Goal: Check status: Check status

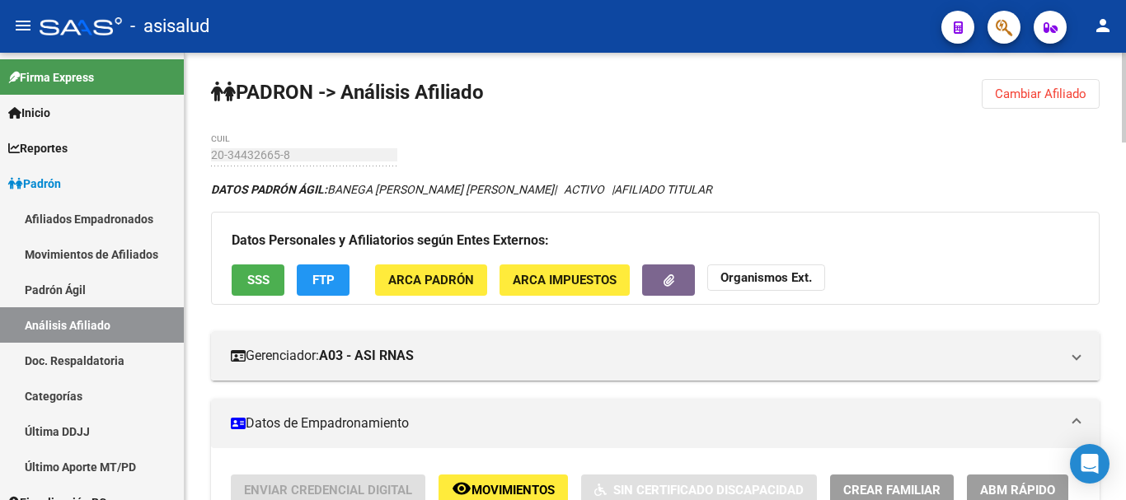
click at [1018, 94] on span "Cambiar Afiliado" at bounding box center [1040, 94] width 91 height 15
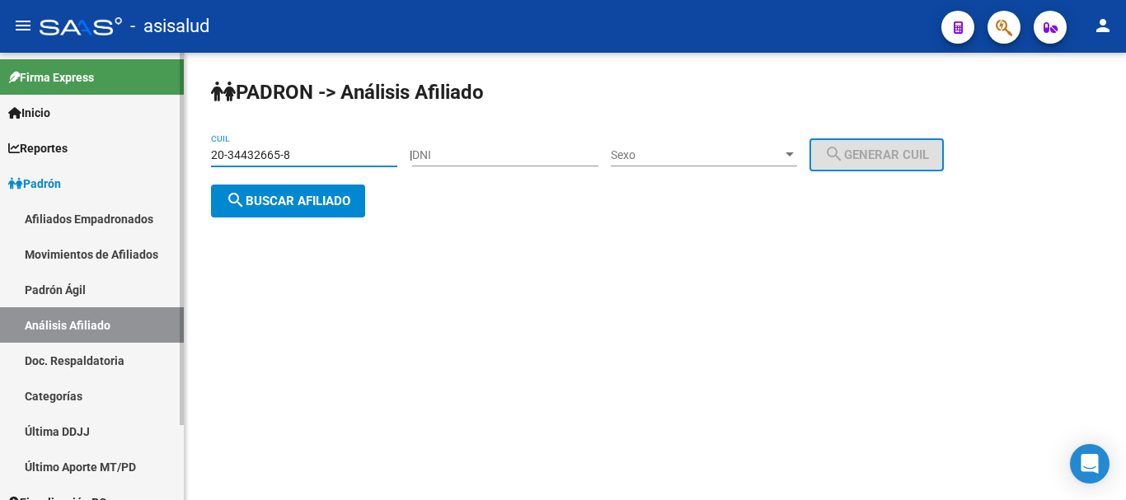
drag, startPoint x: 300, startPoint y: 157, endPoint x: 140, endPoint y: 155, distance: 159.9
click at [140, 155] on mat-sidenav-container "Firma Express Inicio Instructivos Contacto OS Reportes Ingresos Devengados Anál…" at bounding box center [563, 276] width 1126 height 447
paste input "520602"
type input "20-34520602-8"
click at [273, 204] on span "search Buscar afiliado" at bounding box center [288, 201] width 124 height 15
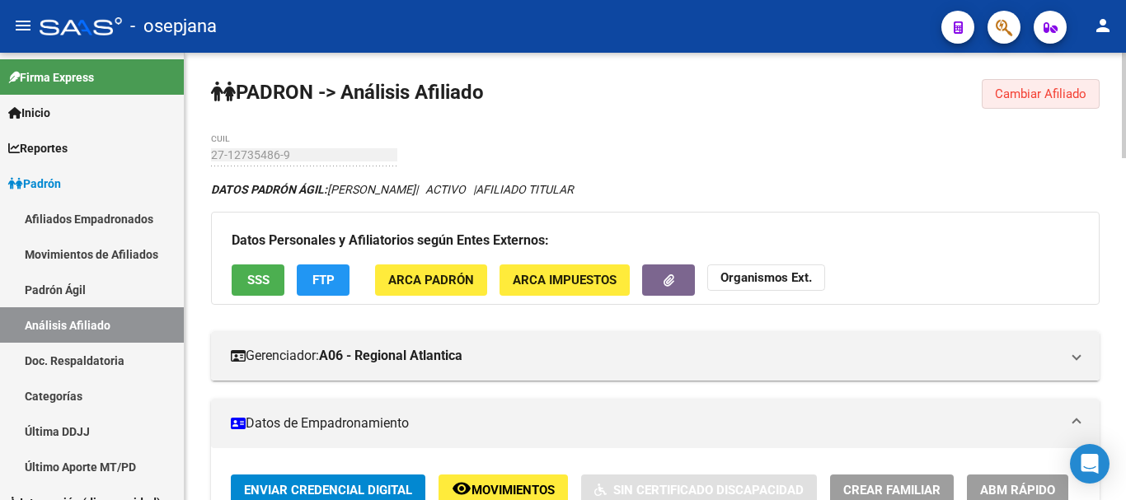
click at [1078, 85] on button "Cambiar Afiliado" at bounding box center [1040, 94] width 118 height 30
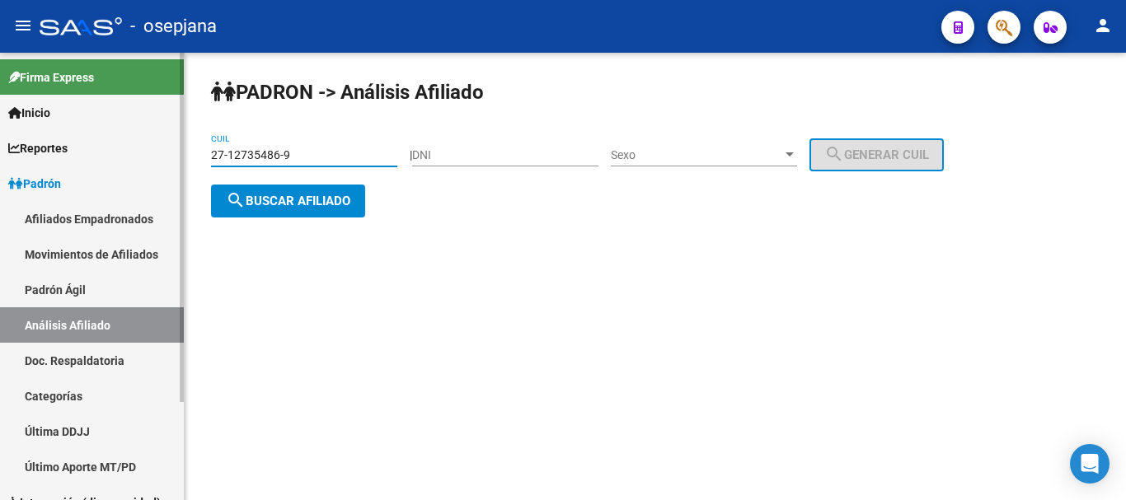
drag, startPoint x: 279, startPoint y: 154, endPoint x: 175, endPoint y: 154, distance: 104.7
click at [175, 154] on mat-sidenav-container "Firma Express Inicio Instructivos Contacto OS Reportes Ingresos Devengados Anál…" at bounding box center [563, 276] width 1126 height 447
paste input "0-11387516-0"
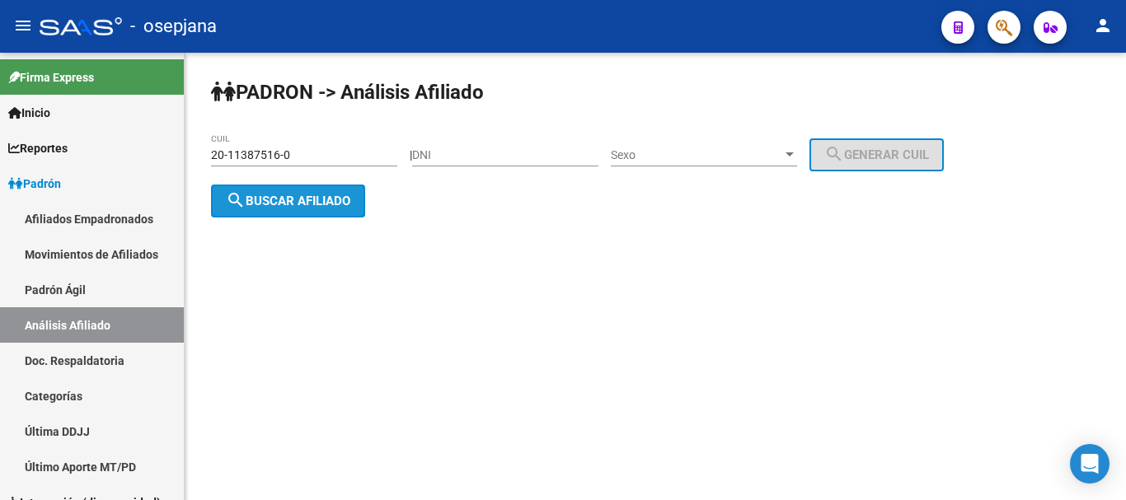
click at [271, 208] on span "search Buscar afiliado" at bounding box center [288, 201] width 124 height 15
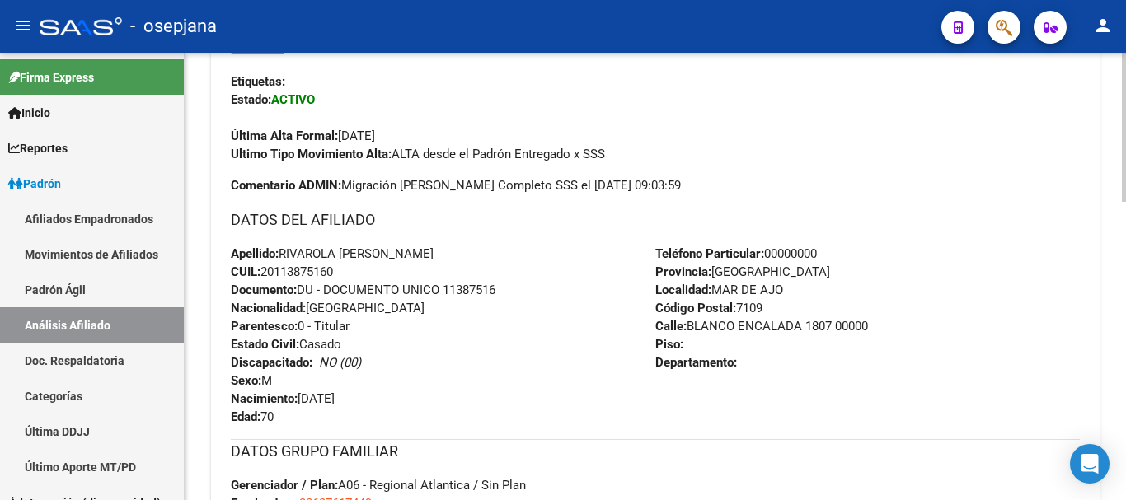
scroll to position [898, 0]
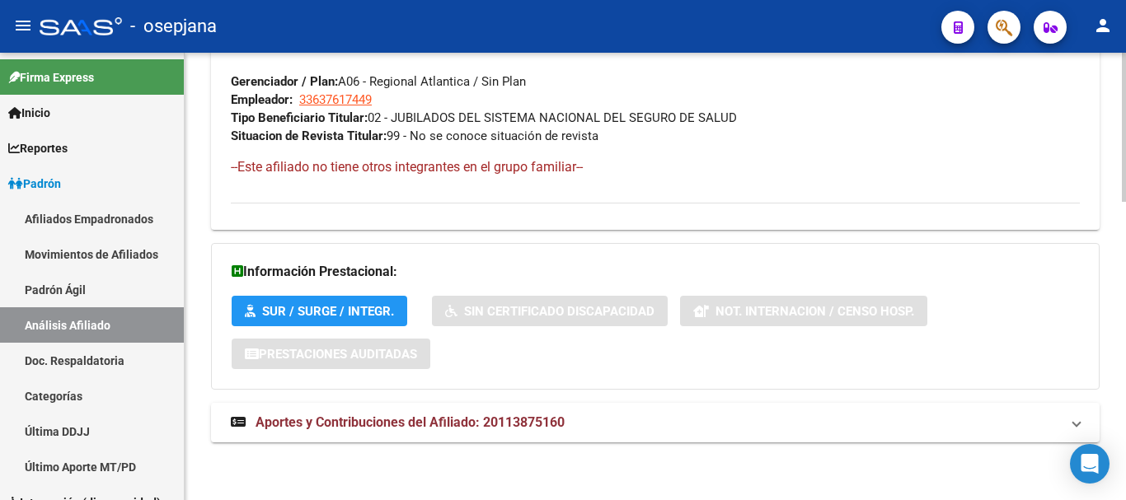
click at [484, 441] on mat-expansion-panel-header "Aportes y Contribuciones del Afiliado: 20113875160" at bounding box center [655, 423] width 888 height 40
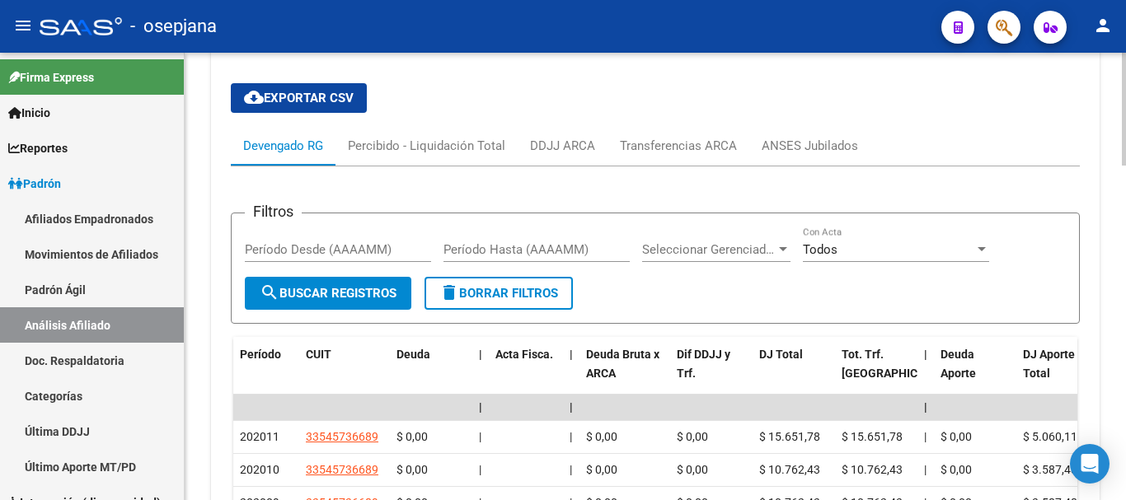
scroll to position [1322, 0]
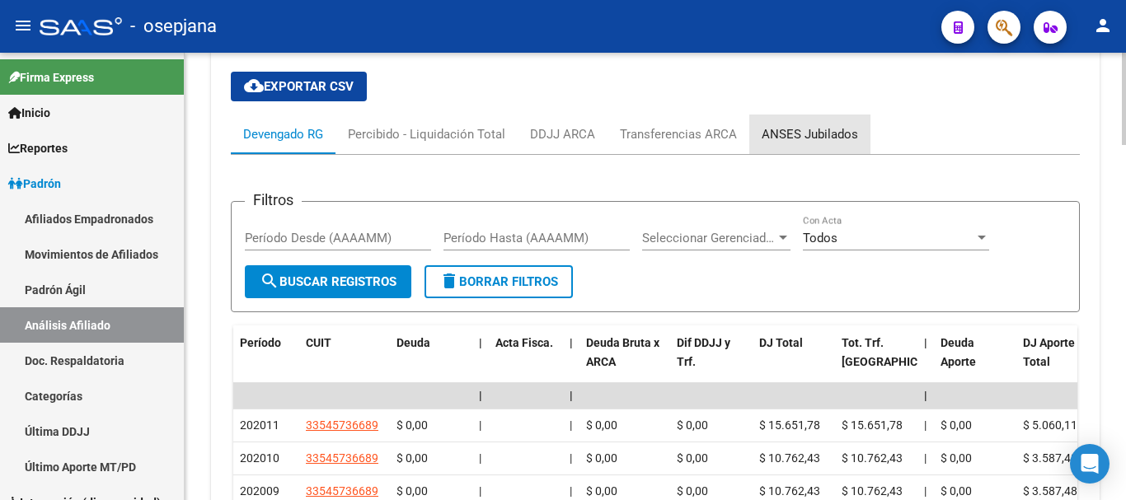
click at [783, 137] on div "ANSES Jubilados" at bounding box center [809, 134] width 96 height 18
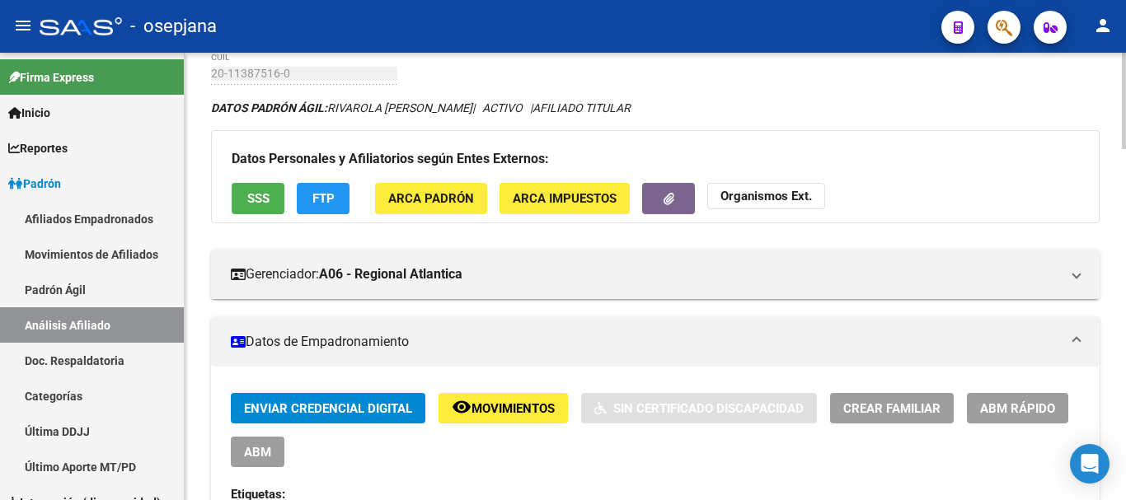
scroll to position [0, 0]
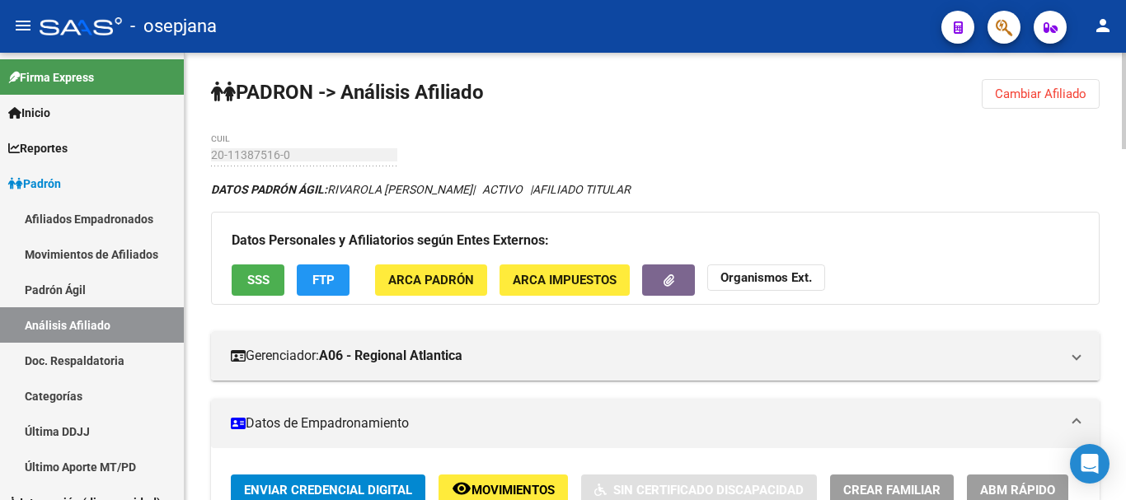
click at [1040, 83] on button "Cambiar Afiliado" at bounding box center [1040, 94] width 118 height 30
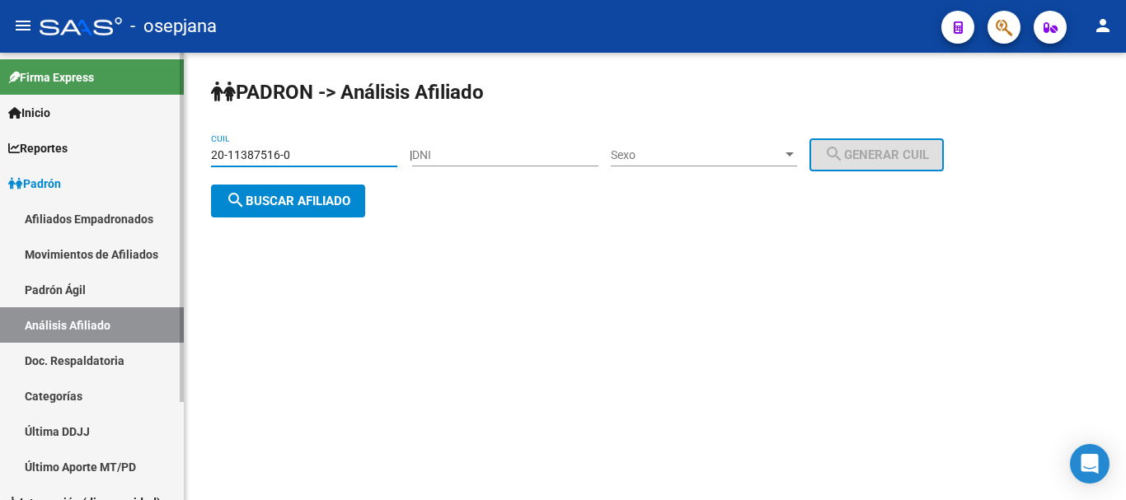
drag, startPoint x: 299, startPoint y: 157, endPoint x: 149, endPoint y: 176, distance: 151.2
click at [149, 176] on mat-sidenav-container "Firma Express Inicio Instructivos Contacto OS Reportes Ingresos Devengados Anál…" at bounding box center [563, 276] width 1126 height 447
paste input "743180-1"
type input "20-11743180-1"
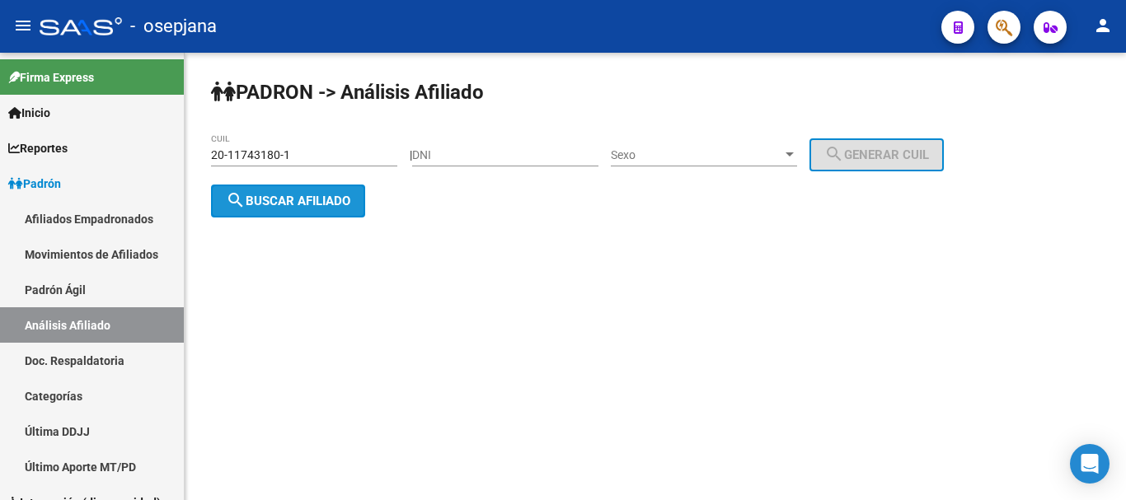
click at [274, 208] on button "search Buscar afiliado" at bounding box center [288, 201] width 154 height 33
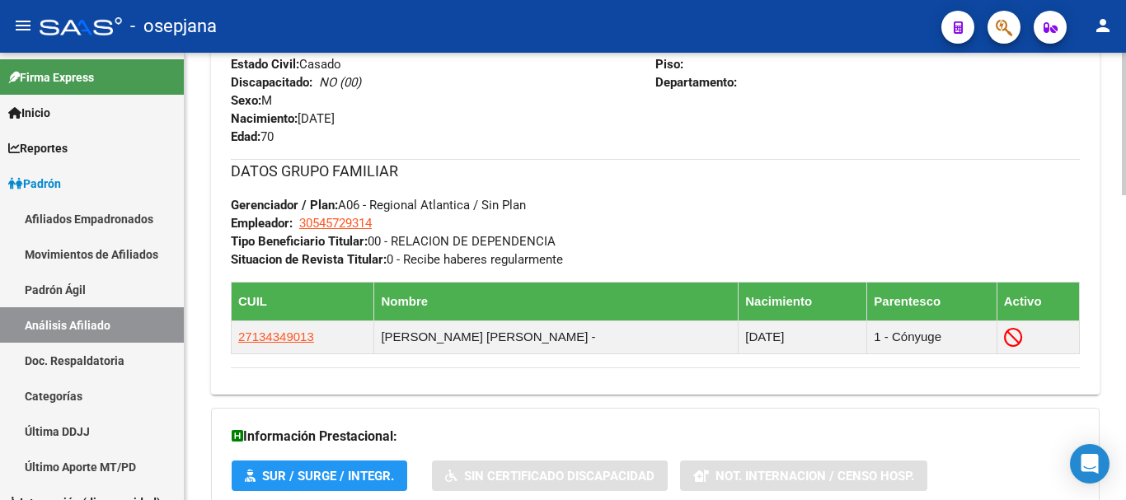
scroll to position [958, 0]
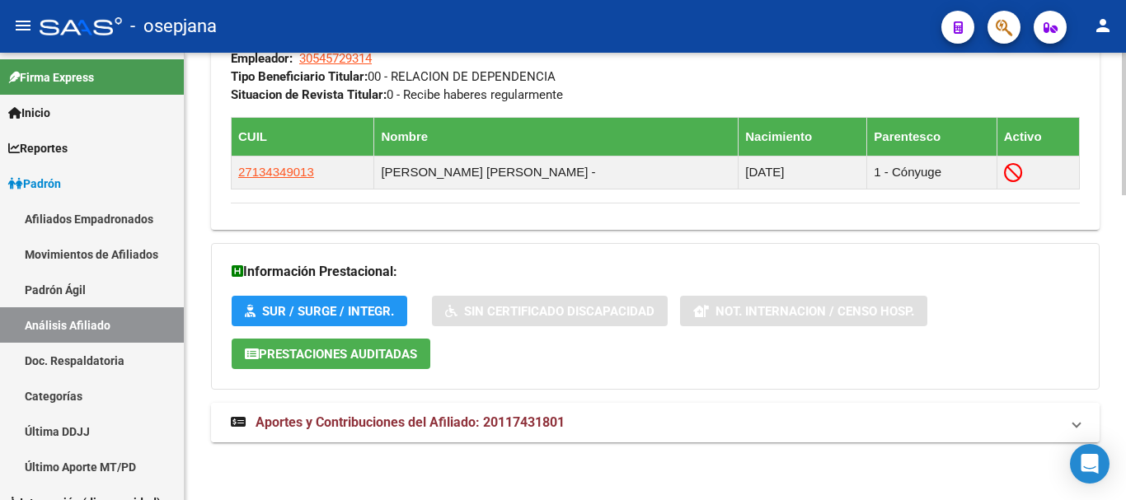
click at [514, 436] on mat-expansion-panel-header "Aportes y Contribuciones del Afiliado: 20117431801" at bounding box center [655, 423] width 888 height 40
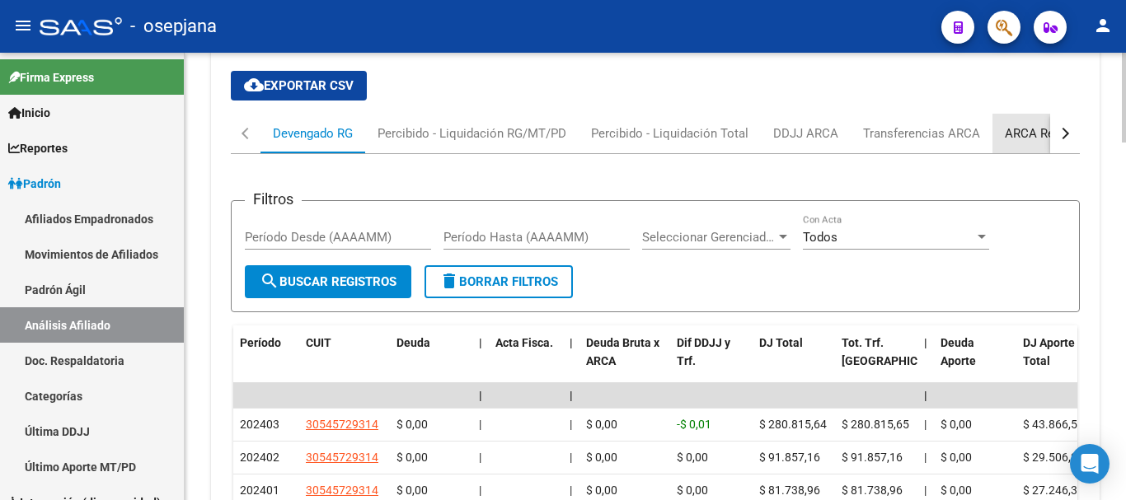
click at [1022, 131] on div "ARCA Relaciones Laborales" at bounding box center [1082, 133] width 154 height 18
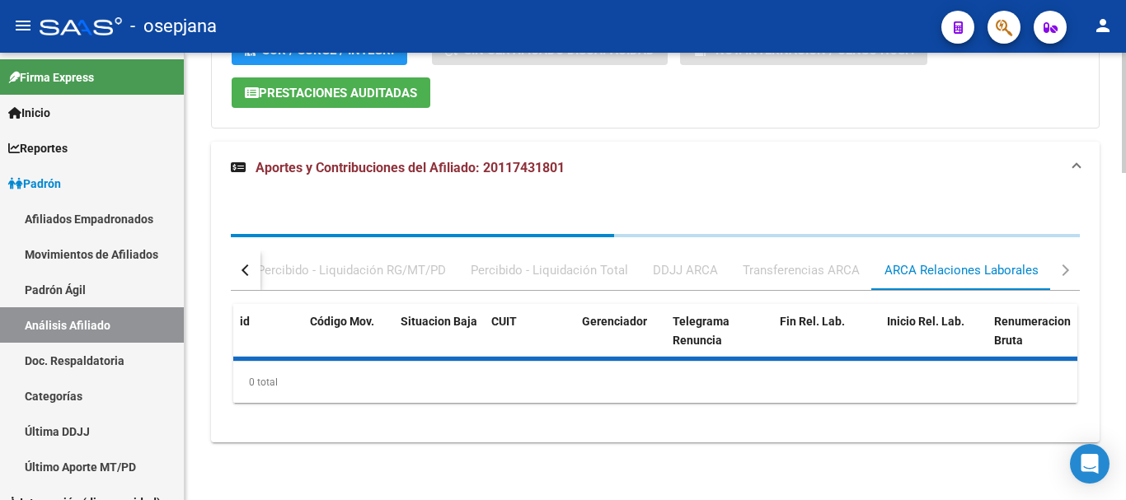
scroll to position [1295, 0]
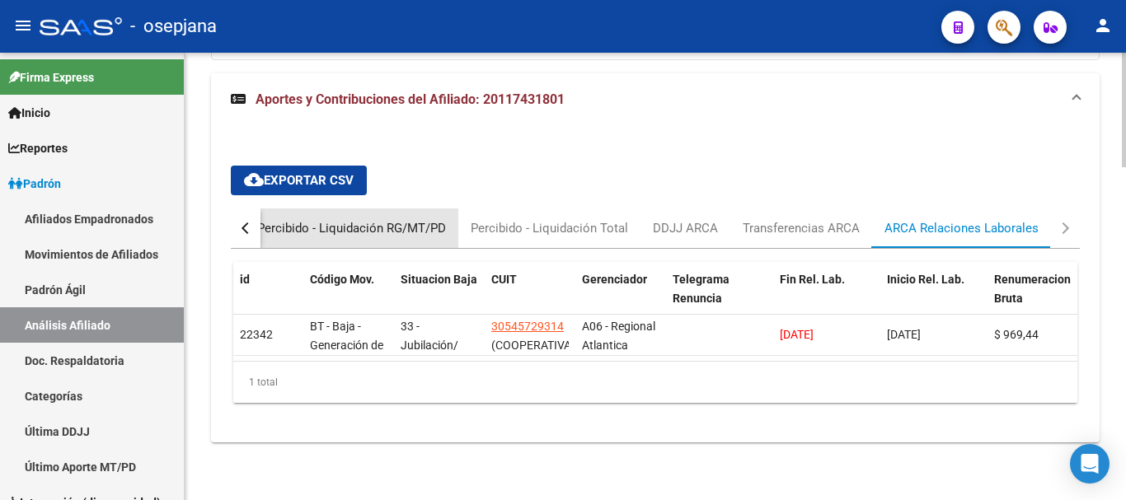
click at [366, 227] on div "Percibido - Liquidación RG/MT/PD" at bounding box center [351, 228] width 189 height 18
